Goal: Task Accomplishment & Management: Complete application form

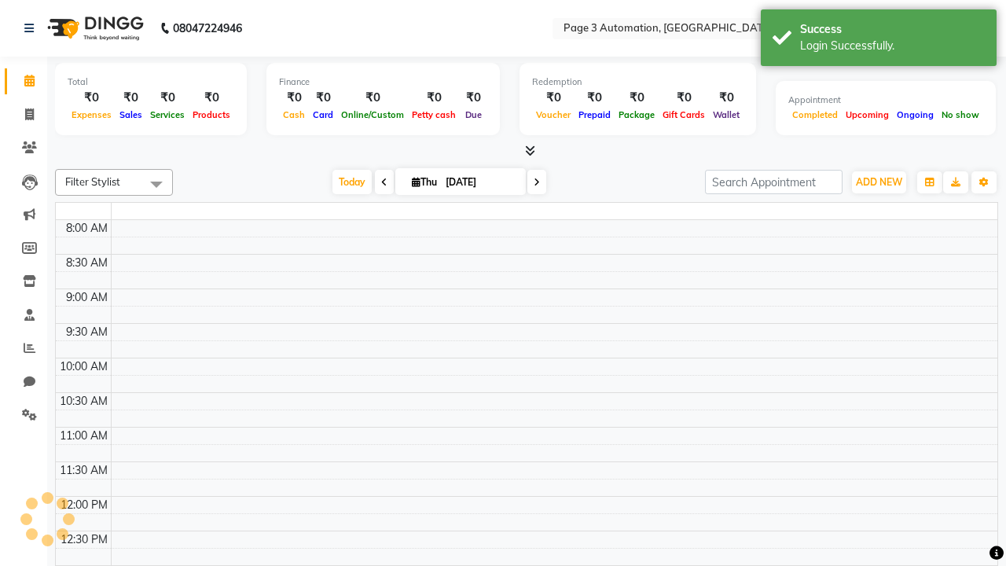
select select "en"
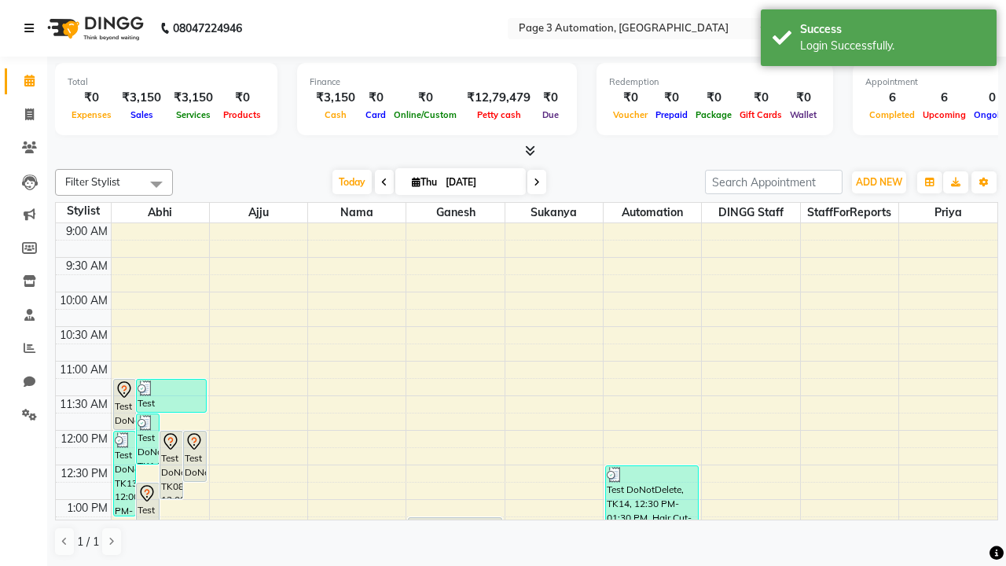
click at [32, 28] on icon at bounding box center [28, 28] width 9 height 11
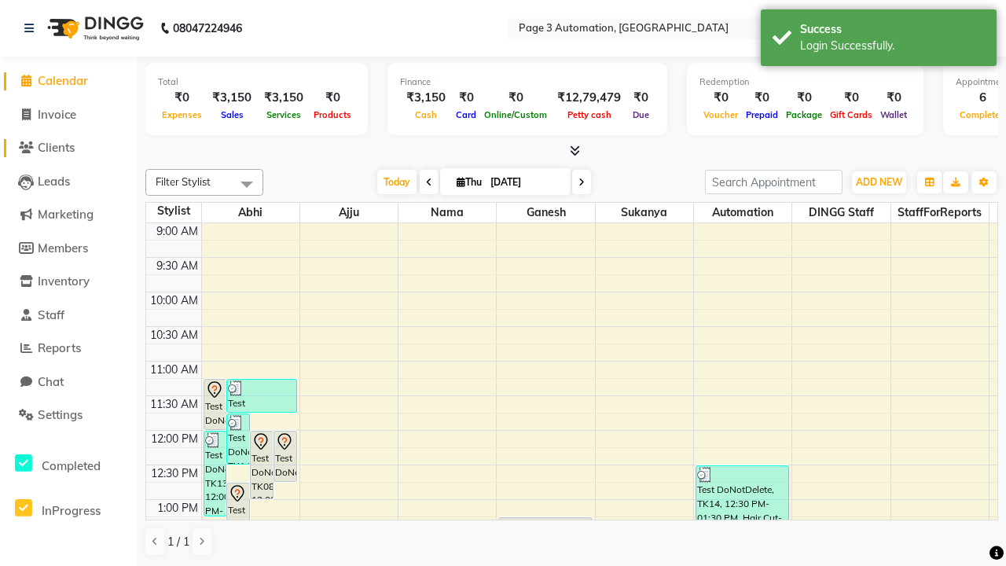
click at [68, 148] on span "Clients" at bounding box center [56, 147] width 37 height 15
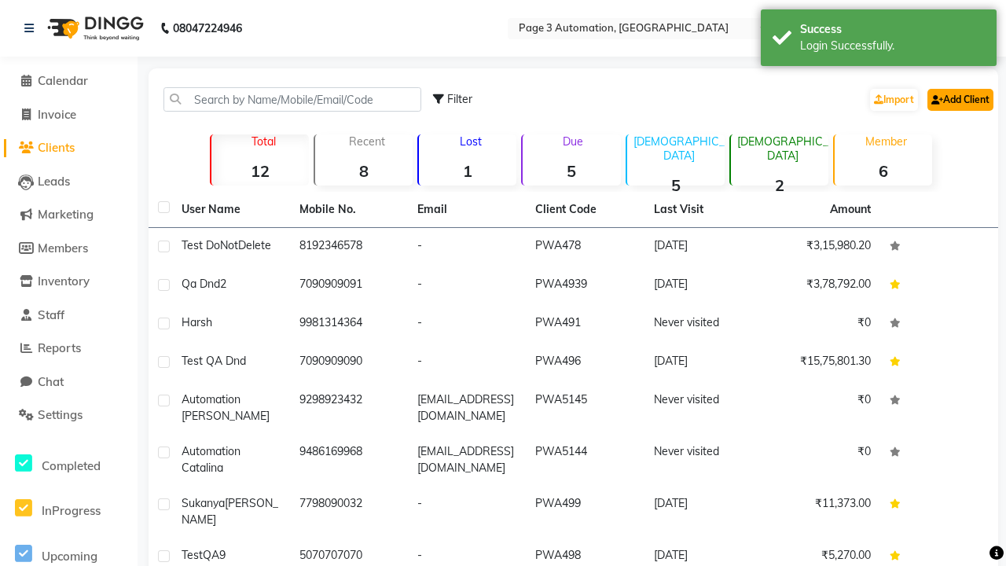
click at [959, 99] on link "Add Client" at bounding box center [961, 100] width 66 height 22
select select "22"
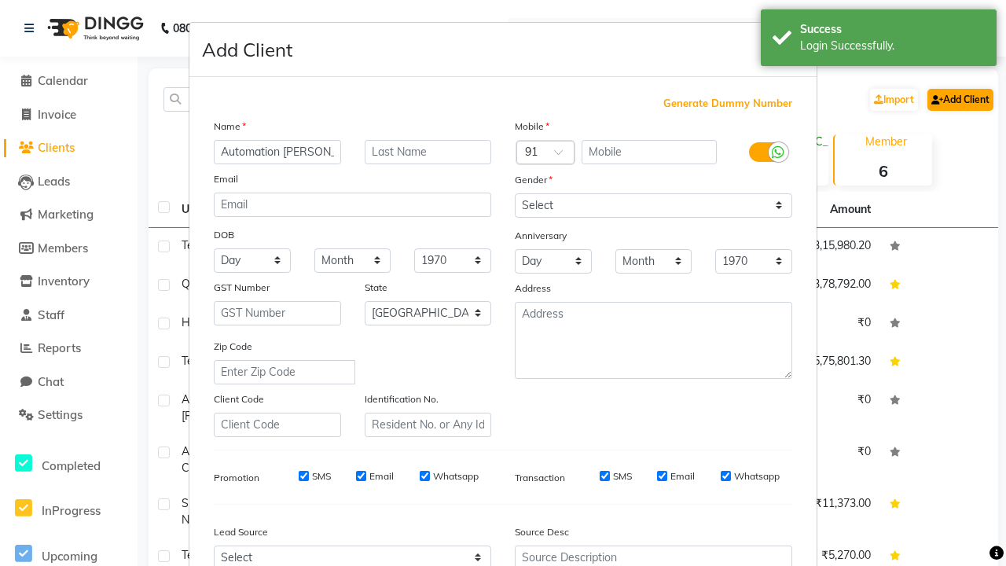
type input "Automation [PERSON_NAME]"
type input "9231941557"
type input "[EMAIL_ADDRESS][DOMAIN_NAME]"
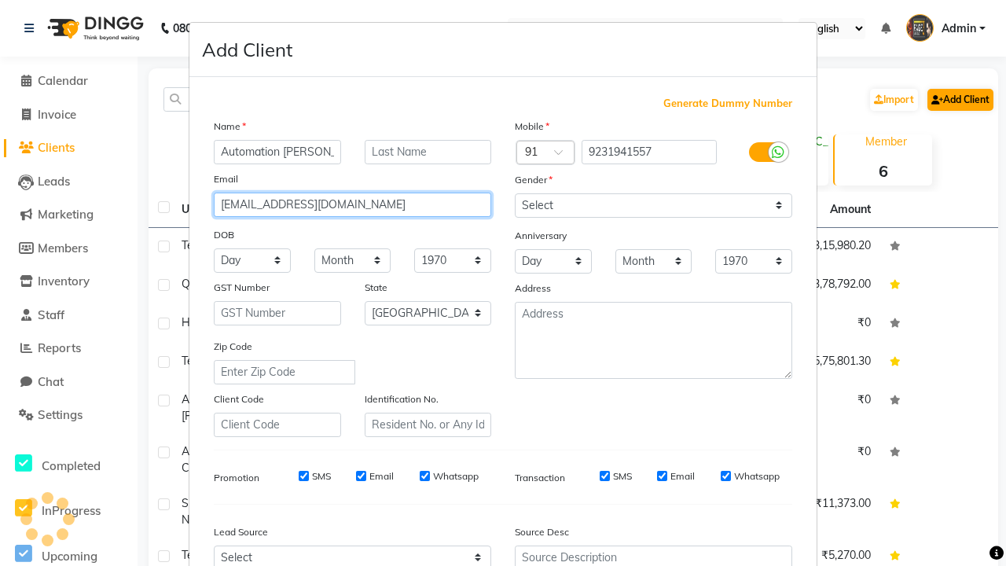
select select "[DEMOGRAPHIC_DATA]"
type input "[EMAIL_ADDRESS][DOMAIN_NAME]"
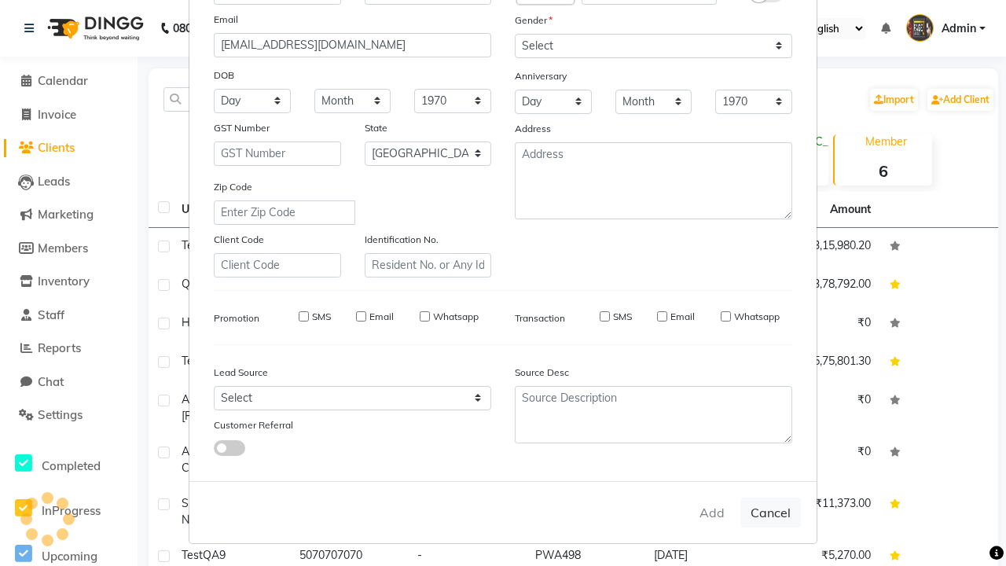
select select
select select "null"
select select
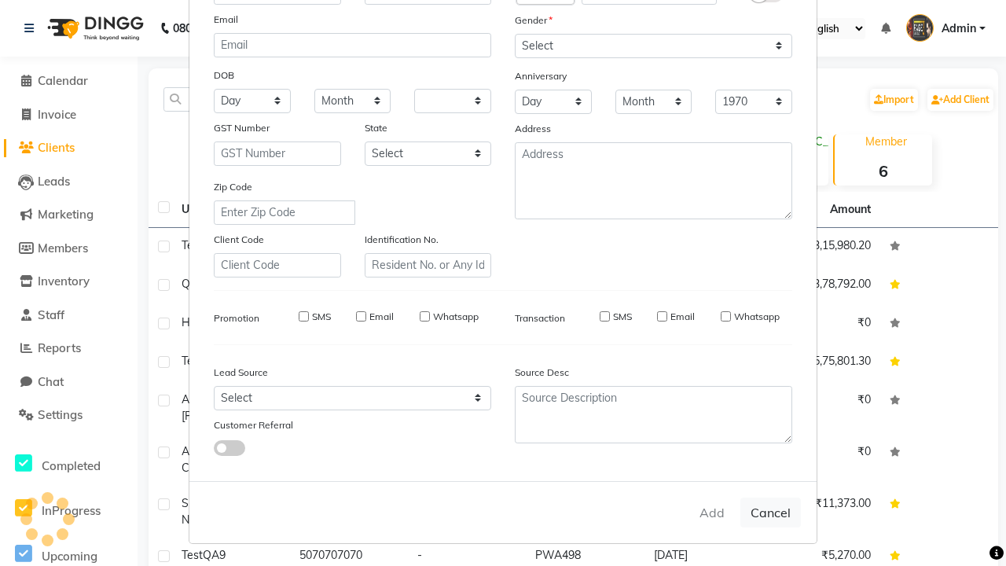
select select
checkbox input "false"
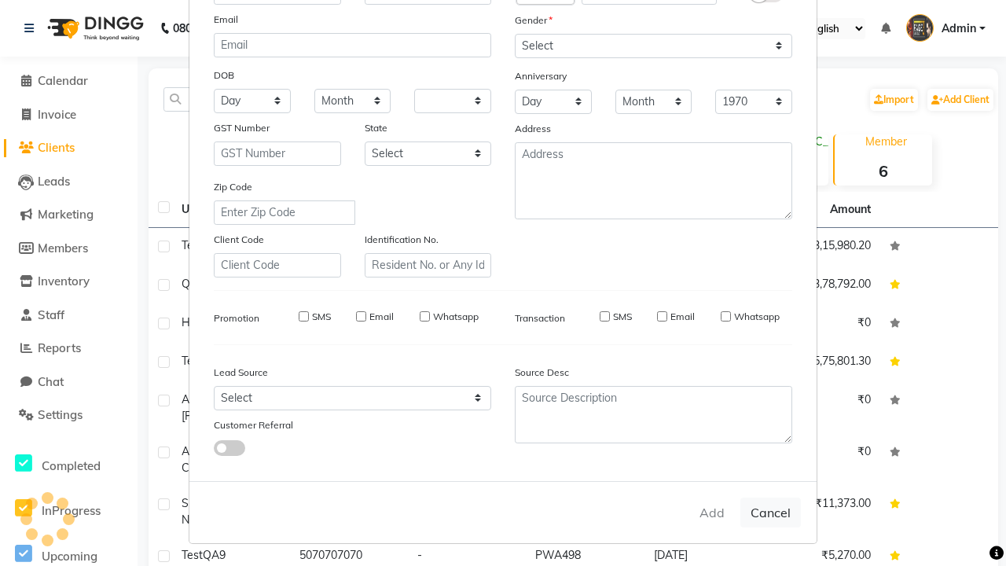
checkbox input "false"
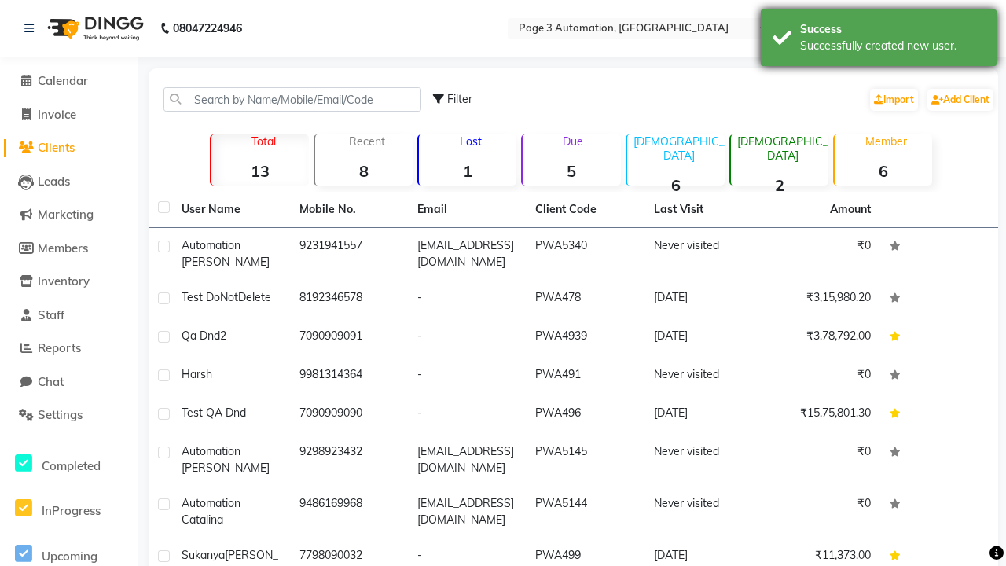
click at [879, 40] on div "Successfully created new user." at bounding box center [892, 46] width 185 height 17
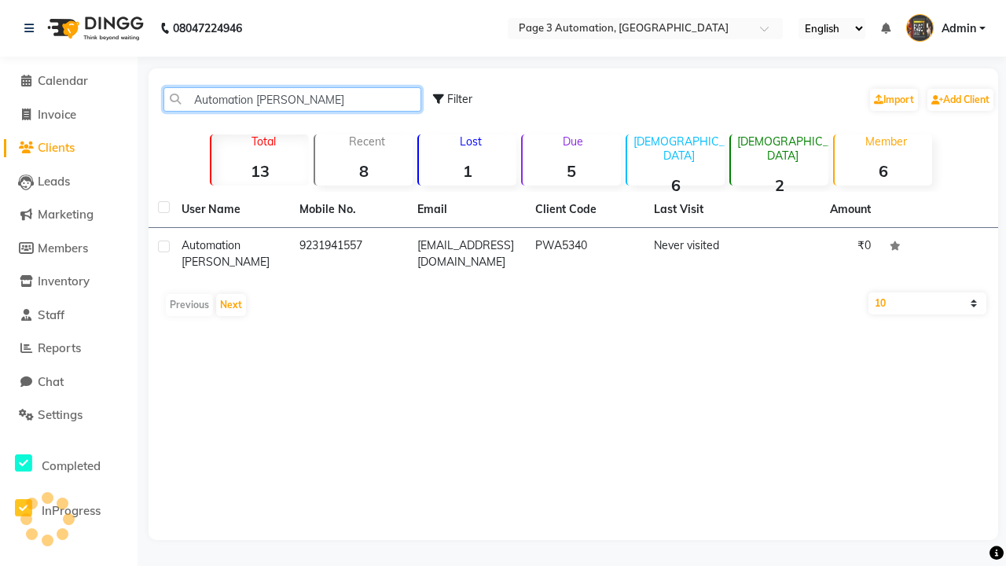
type input "Automation [PERSON_NAME]"
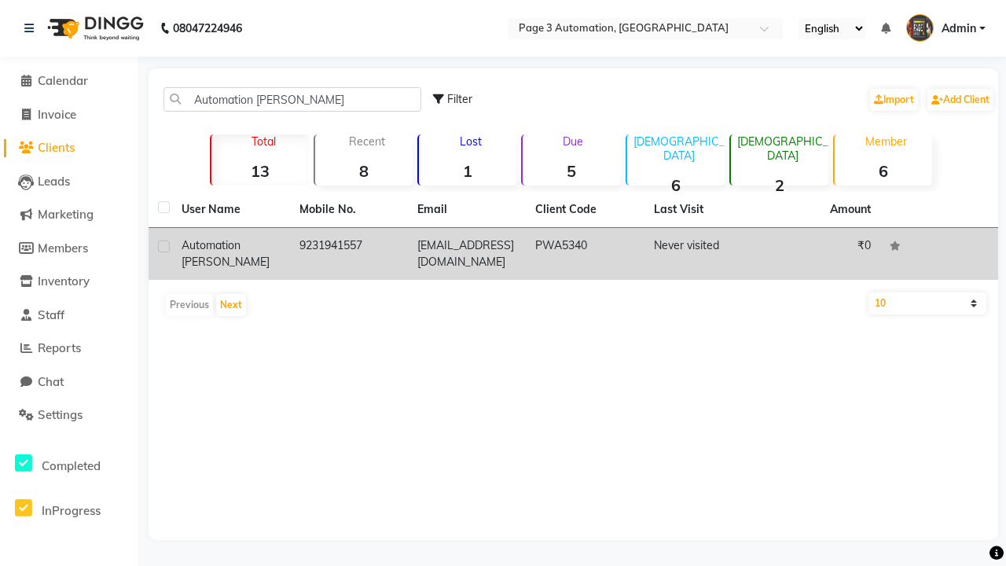
click at [573, 254] on td "PWA5340" at bounding box center [585, 254] width 118 height 52
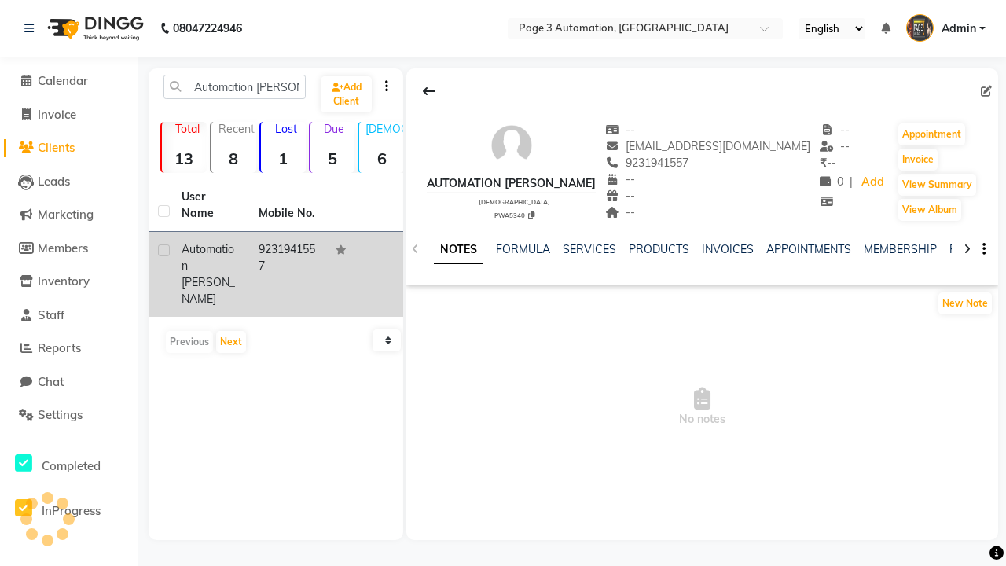
click at [986, 90] on icon at bounding box center [986, 91] width 11 height 11
select select "22"
select select "[DEMOGRAPHIC_DATA]"
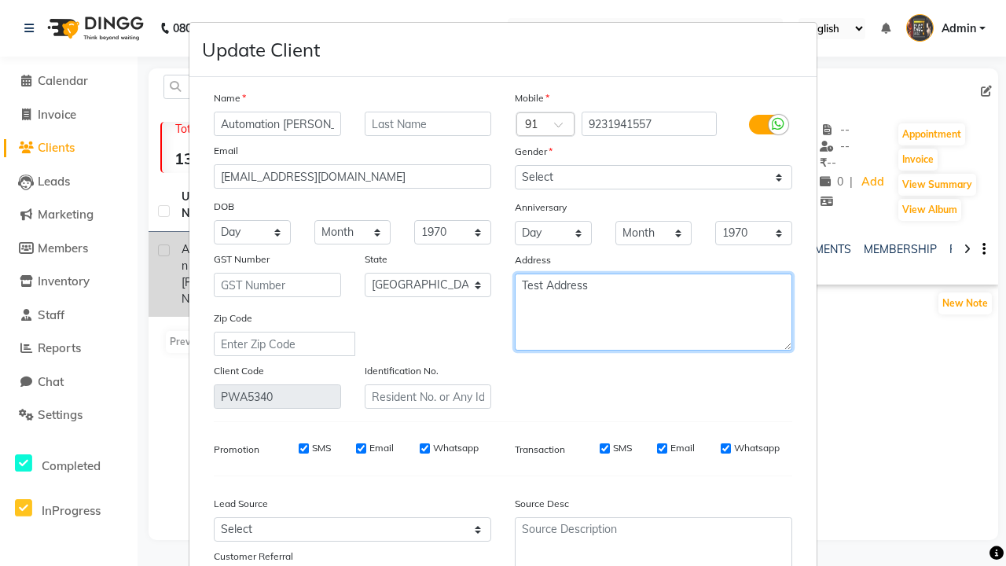
type textarea "Test Address"
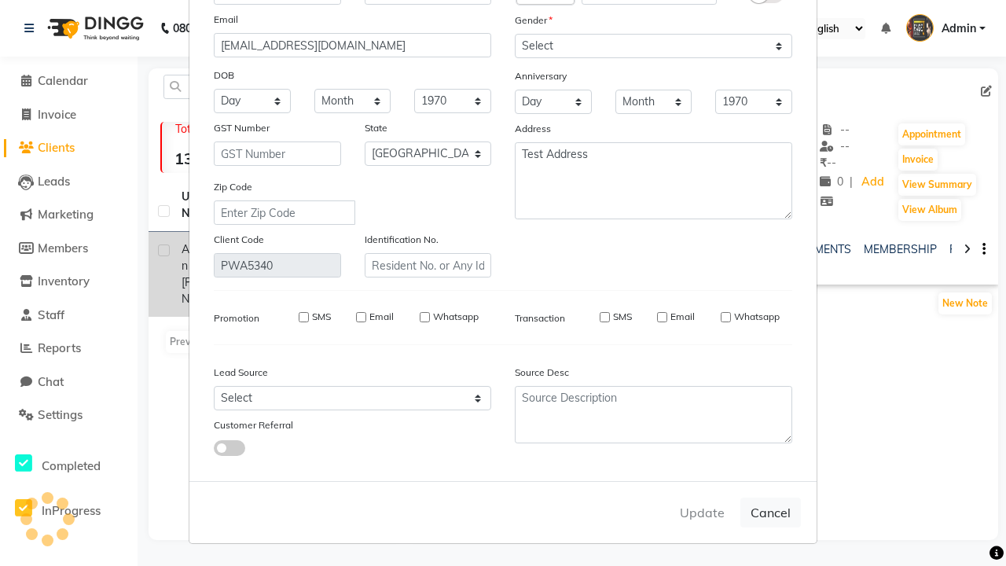
select select
select select "null"
select select
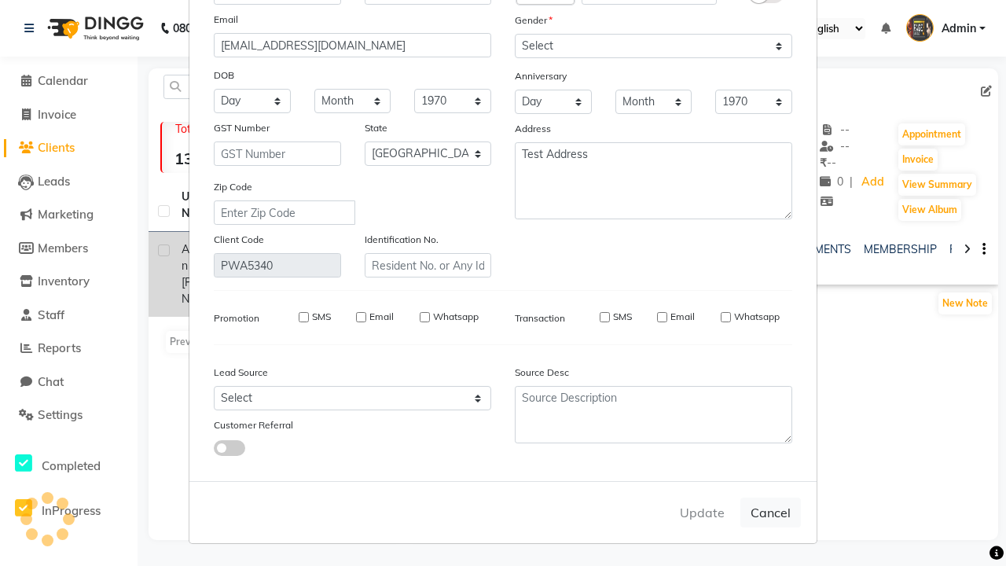
select select
checkbox input "false"
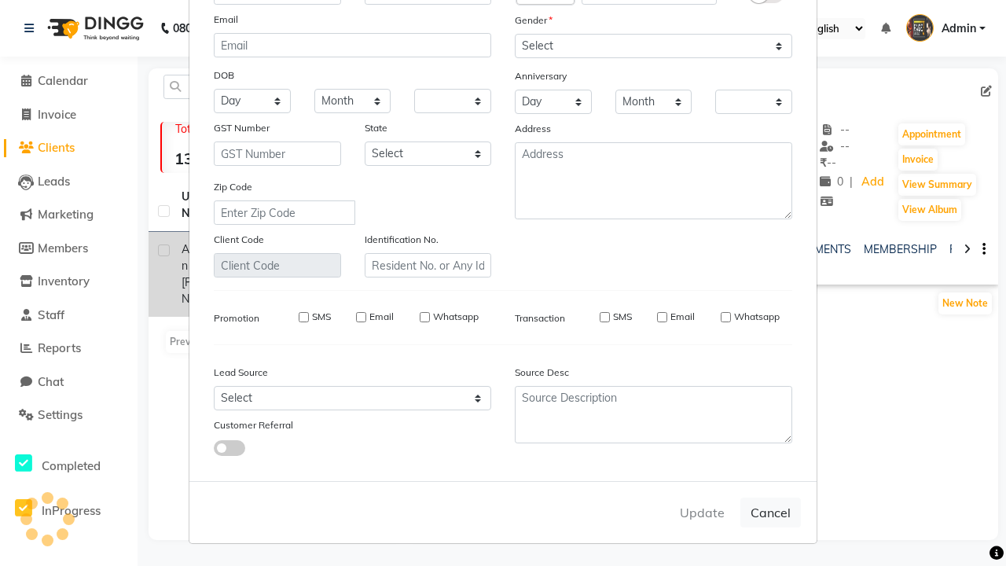
checkbox input "false"
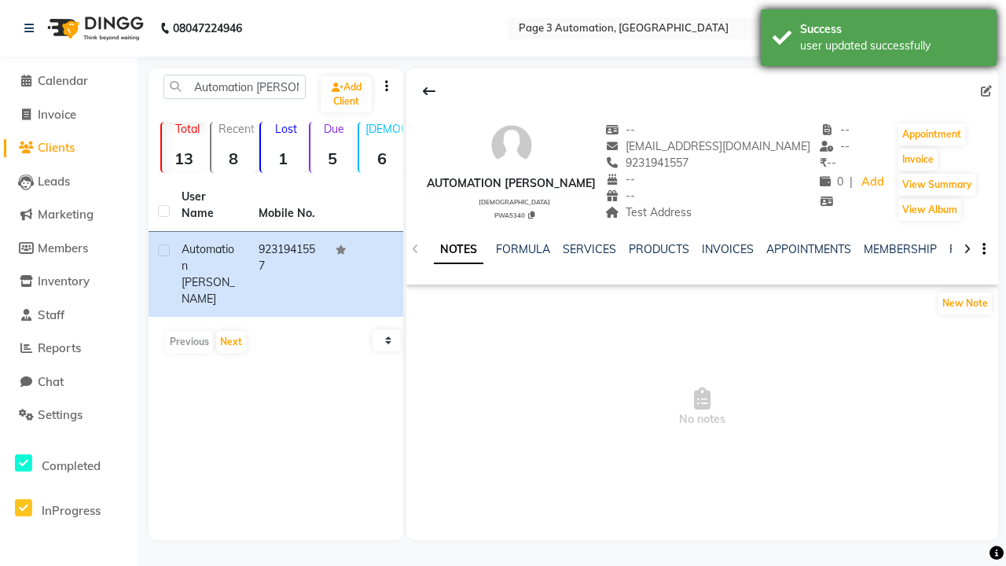
click at [879, 40] on div "user updated successfully" at bounding box center [892, 46] width 185 height 17
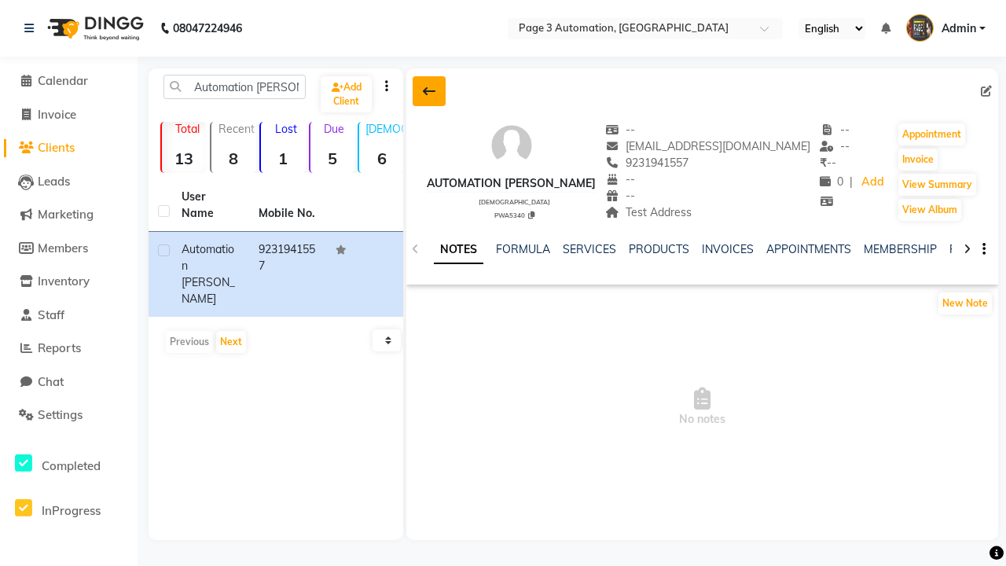
click at [429, 91] on icon at bounding box center [429, 91] width 13 height 13
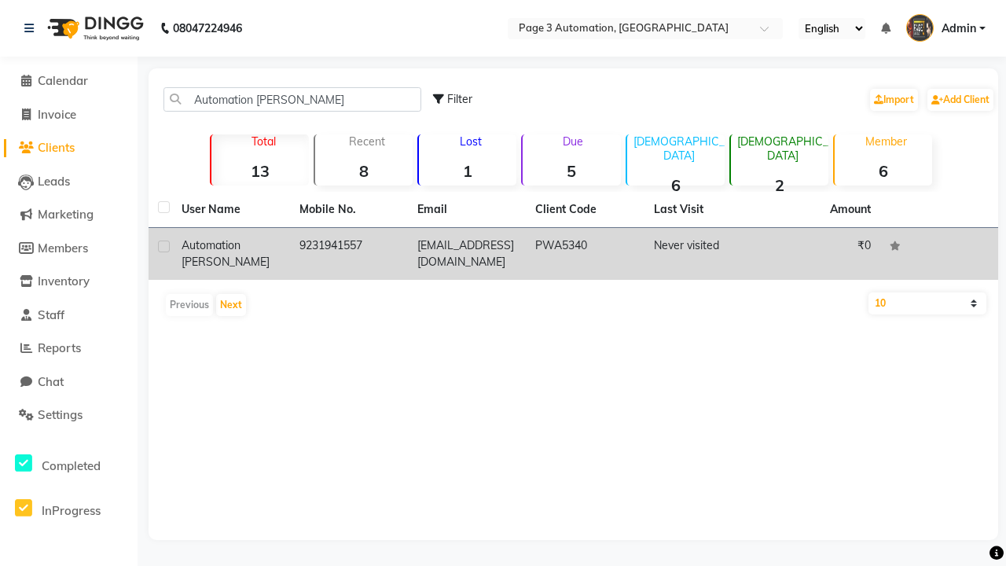
click at [164, 246] on label at bounding box center [164, 247] width 12 height 12
click at [164, 246] on input "checkbox" at bounding box center [163, 247] width 10 height 10
checkbox input "true"
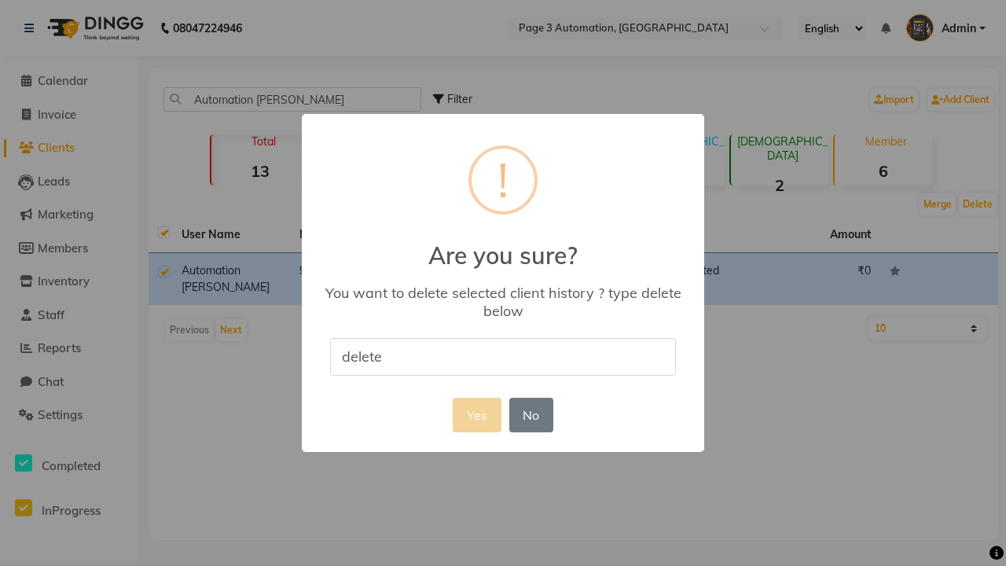
type input "delete"
click at [476, 414] on button "Yes" at bounding box center [477, 415] width 48 height 35
